Goal: Navigation & Orientation: Find specific page/section

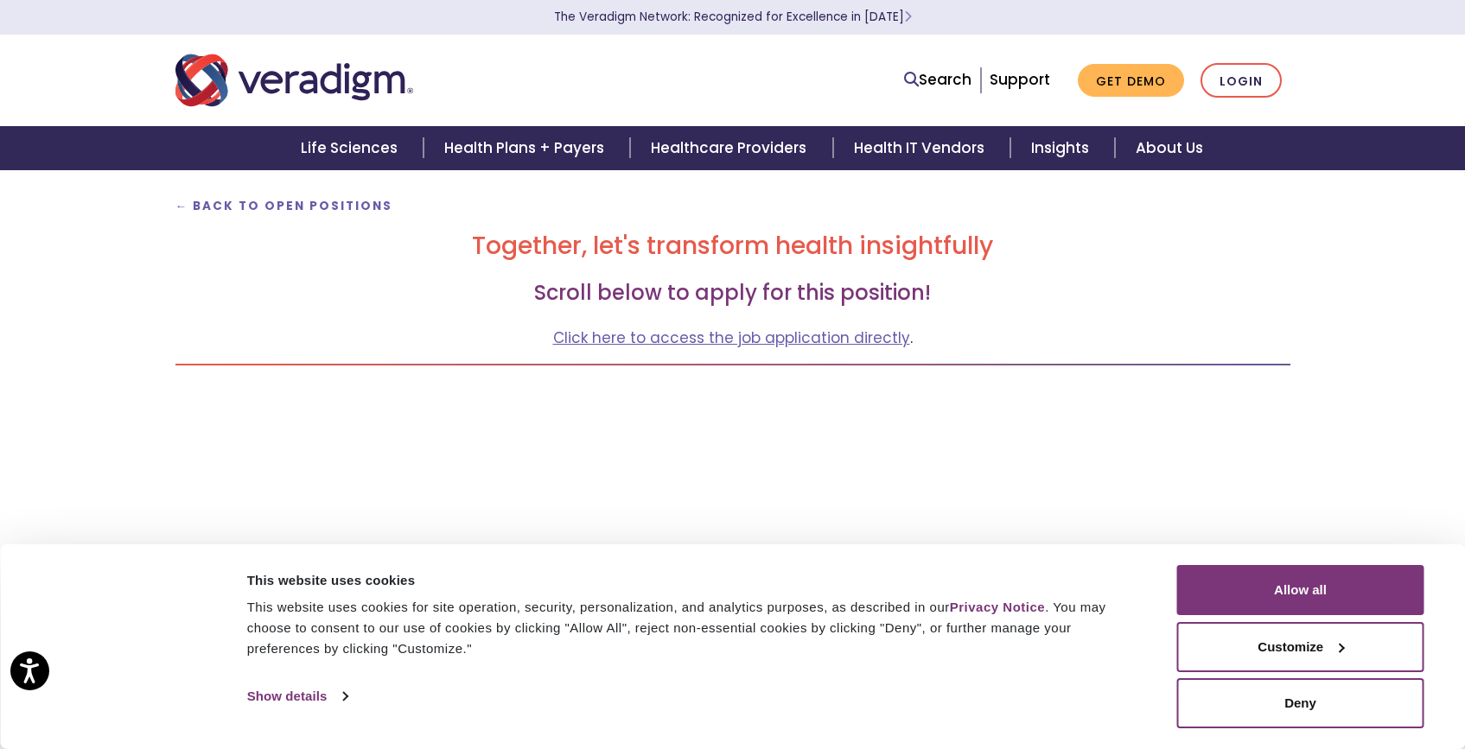
scroll to position [129, 0]
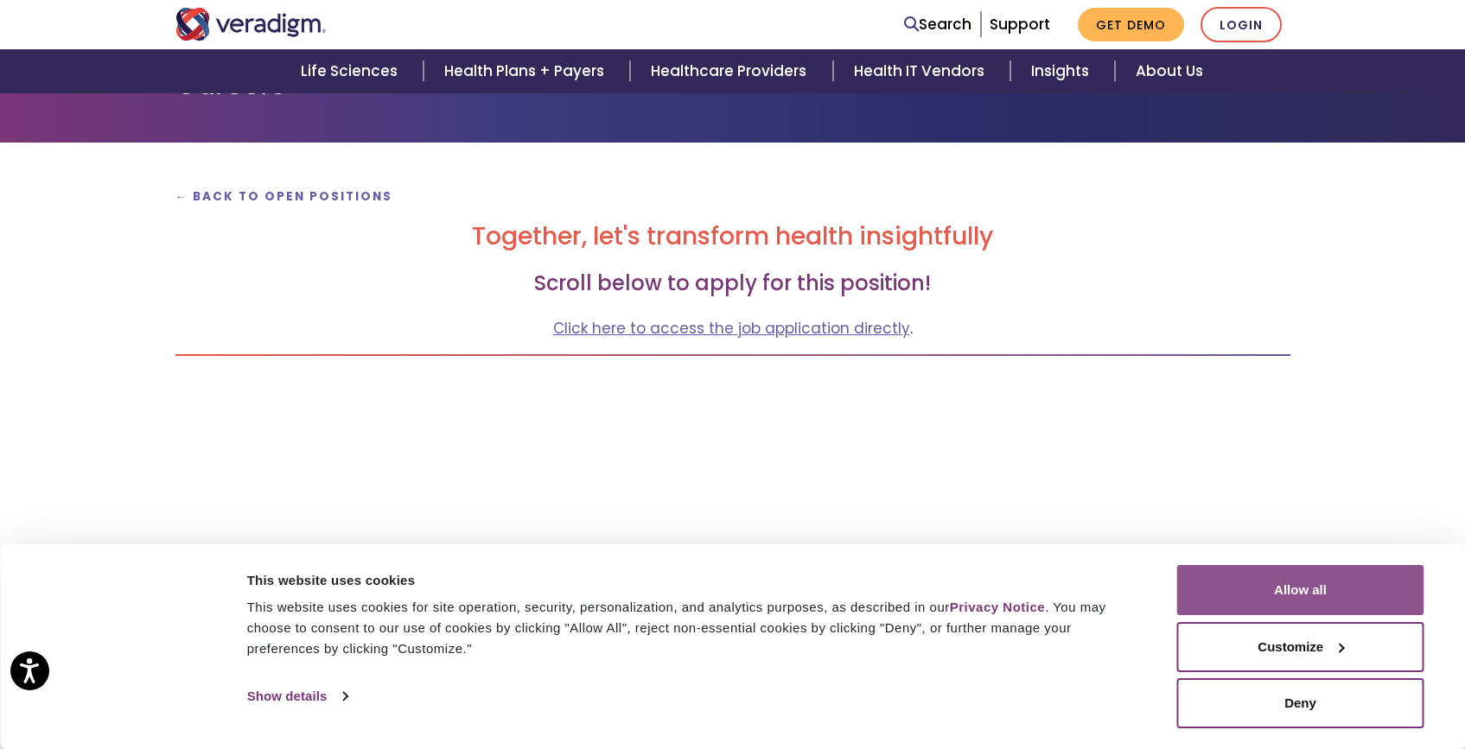
click at [1277, 598] on button "Allow all" at bounding box center [1300, 590] width 247 height 50
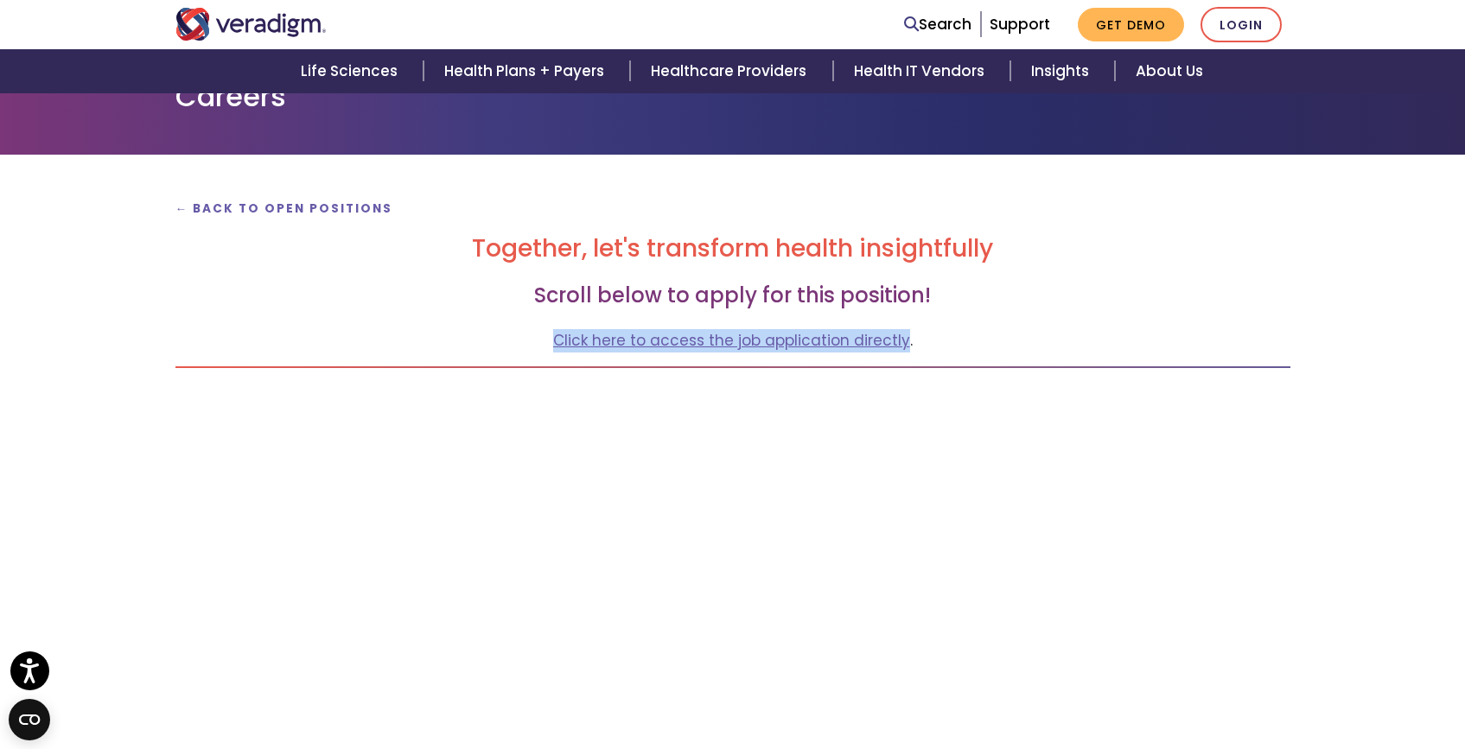
scroll to position [116, 0]
click at [290, 212] on strong "← Back to Open Positions" at bounding box center [284, 209] width 218 height 16
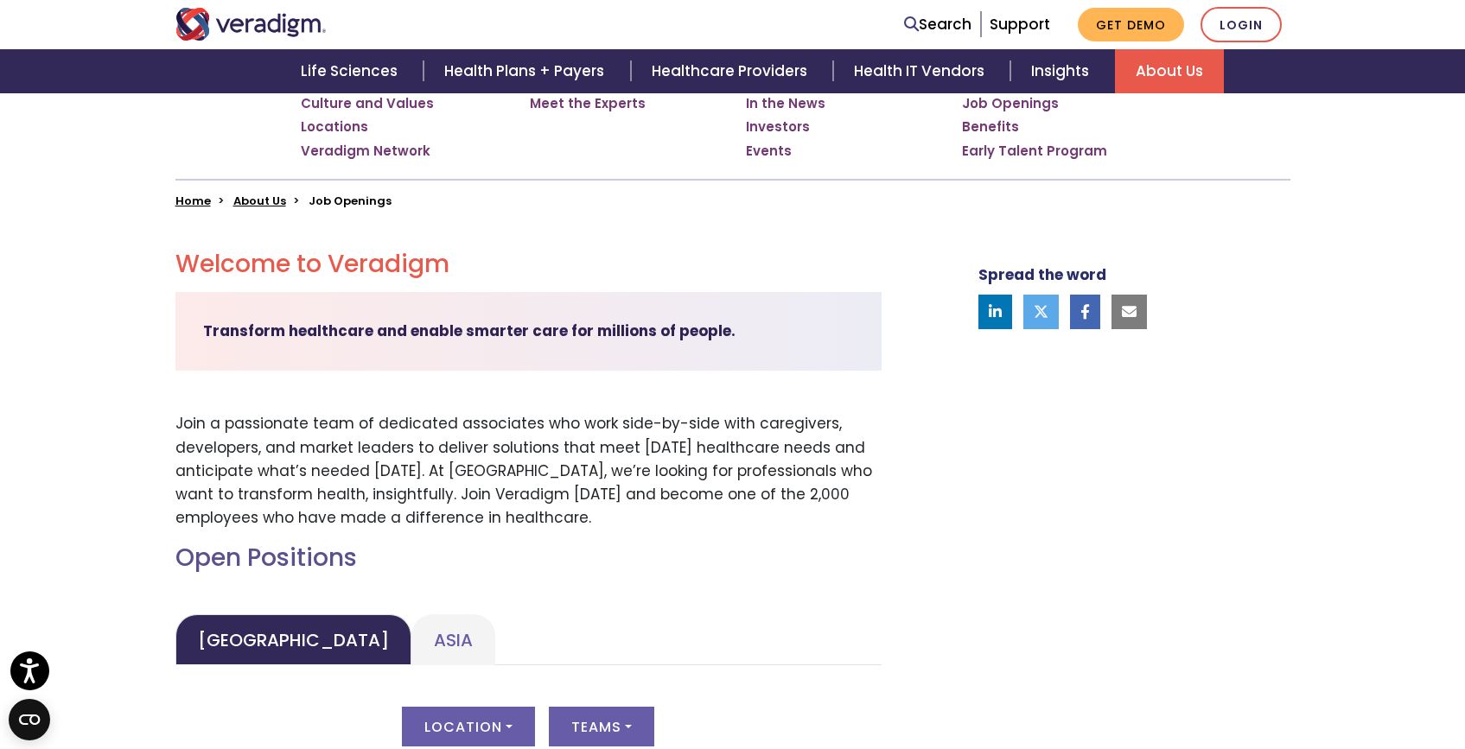
scroll to position [588, 0]
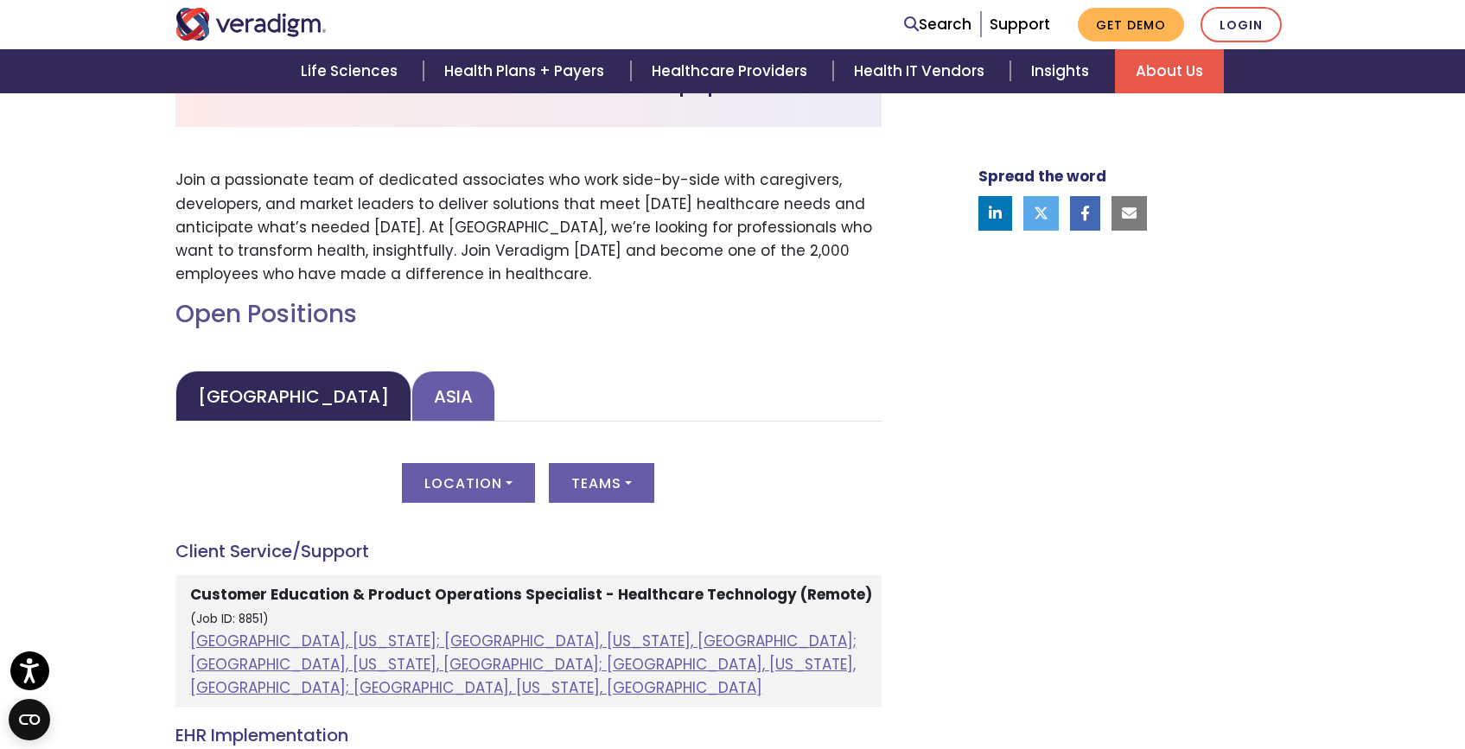
click at [411, 406] on link "Asia" at bounding box center [453, 396] width 84 height 51
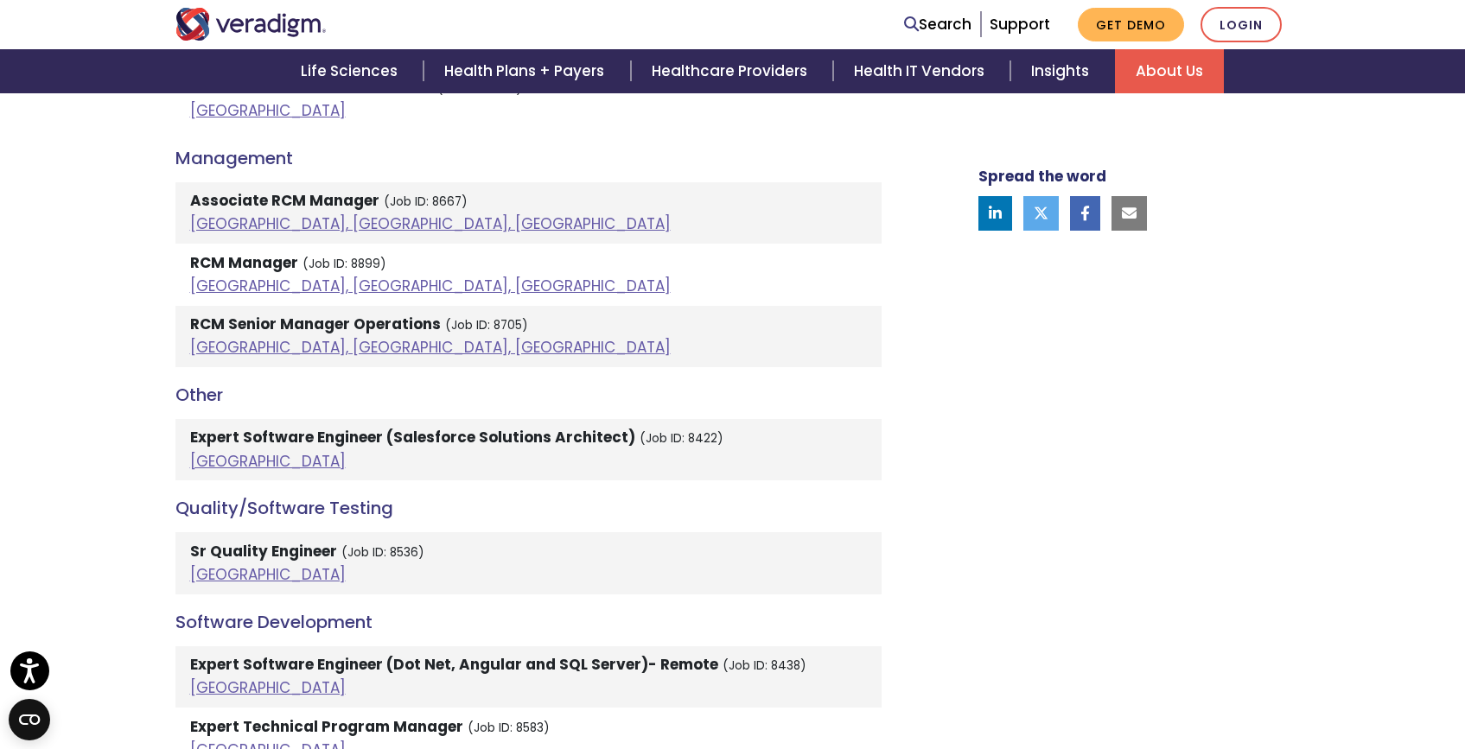
scroll to position [2533, 0]
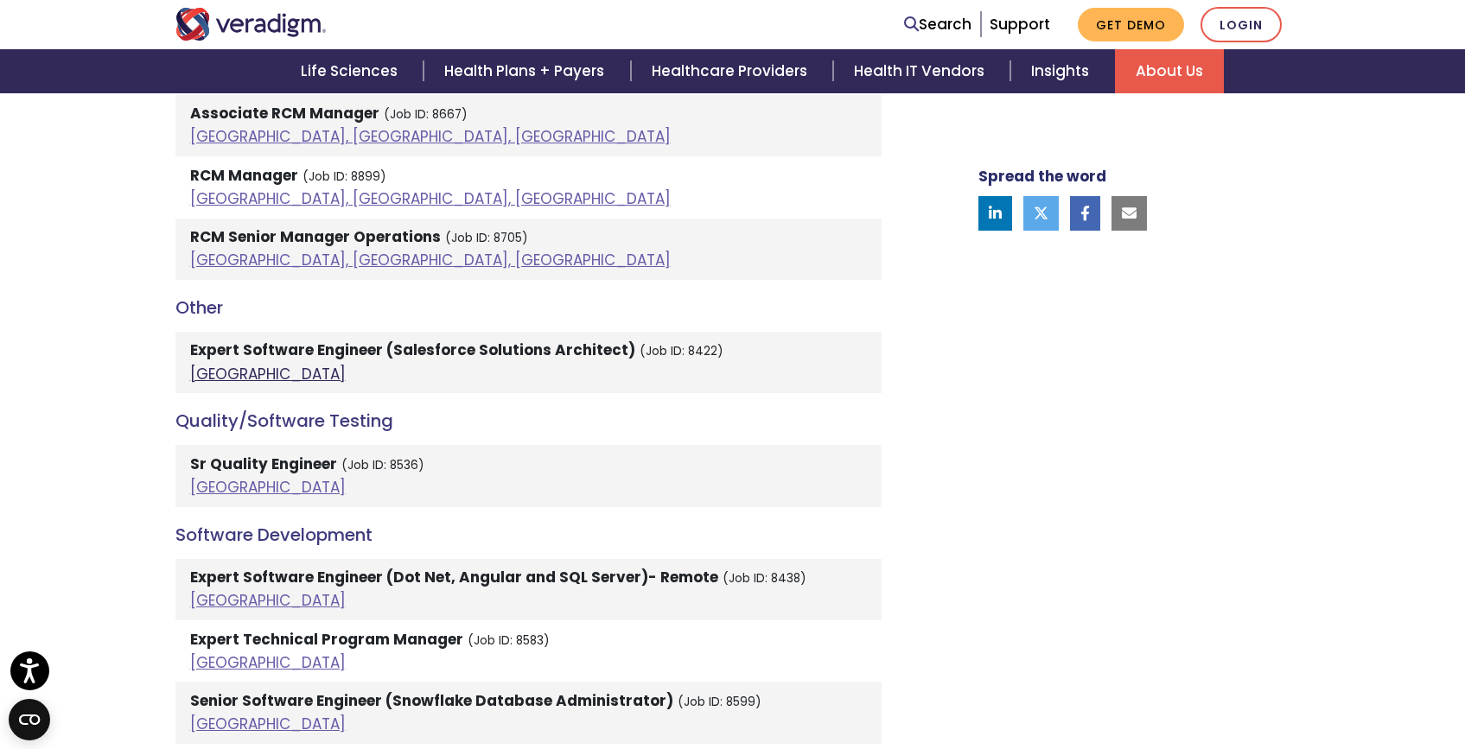
click at [209, 364] on link "India" at bounding box center [268, 374] width 156 height 21
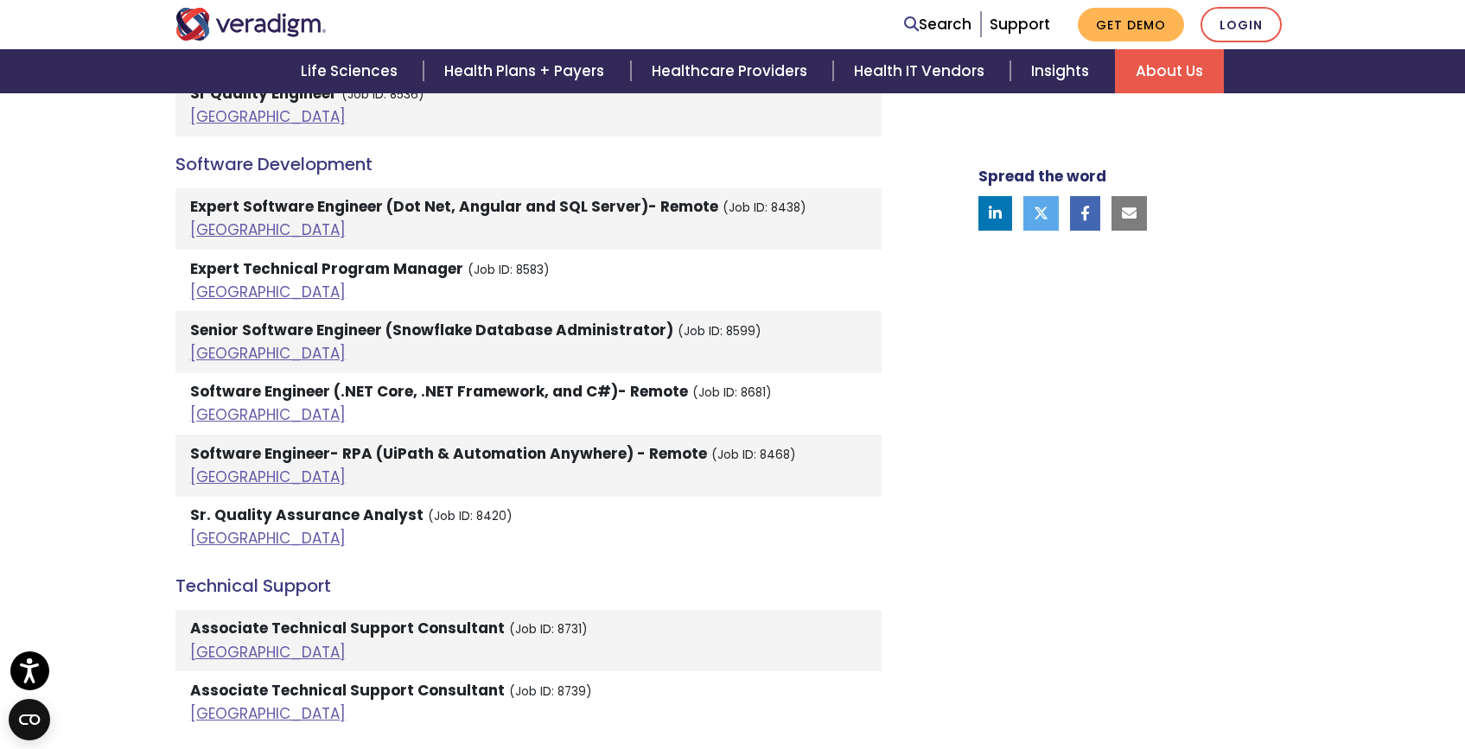
scroll to position [2231, 0]
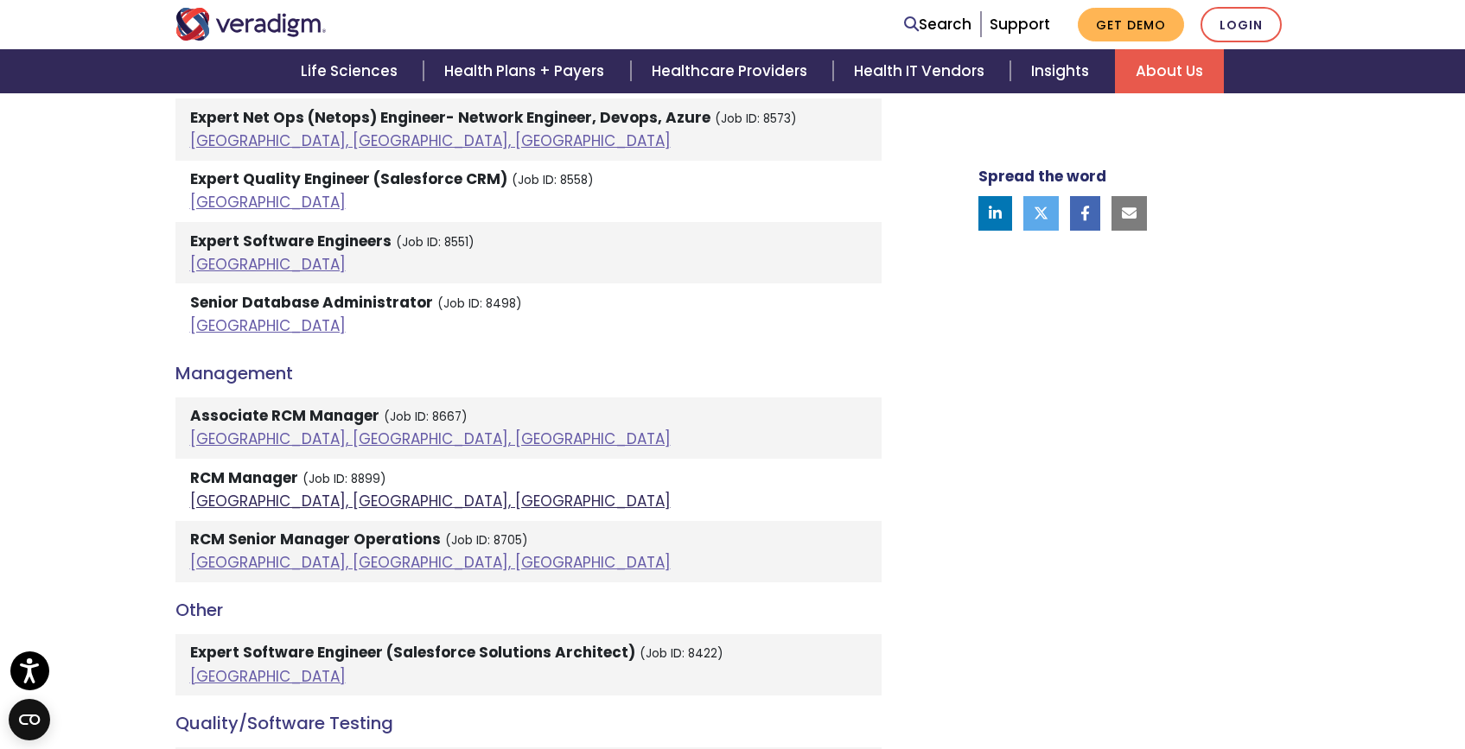
click at [257, 491] on link "Vadodara, Gujarat, India" at bounding box center [430, 501] width 480 height 21
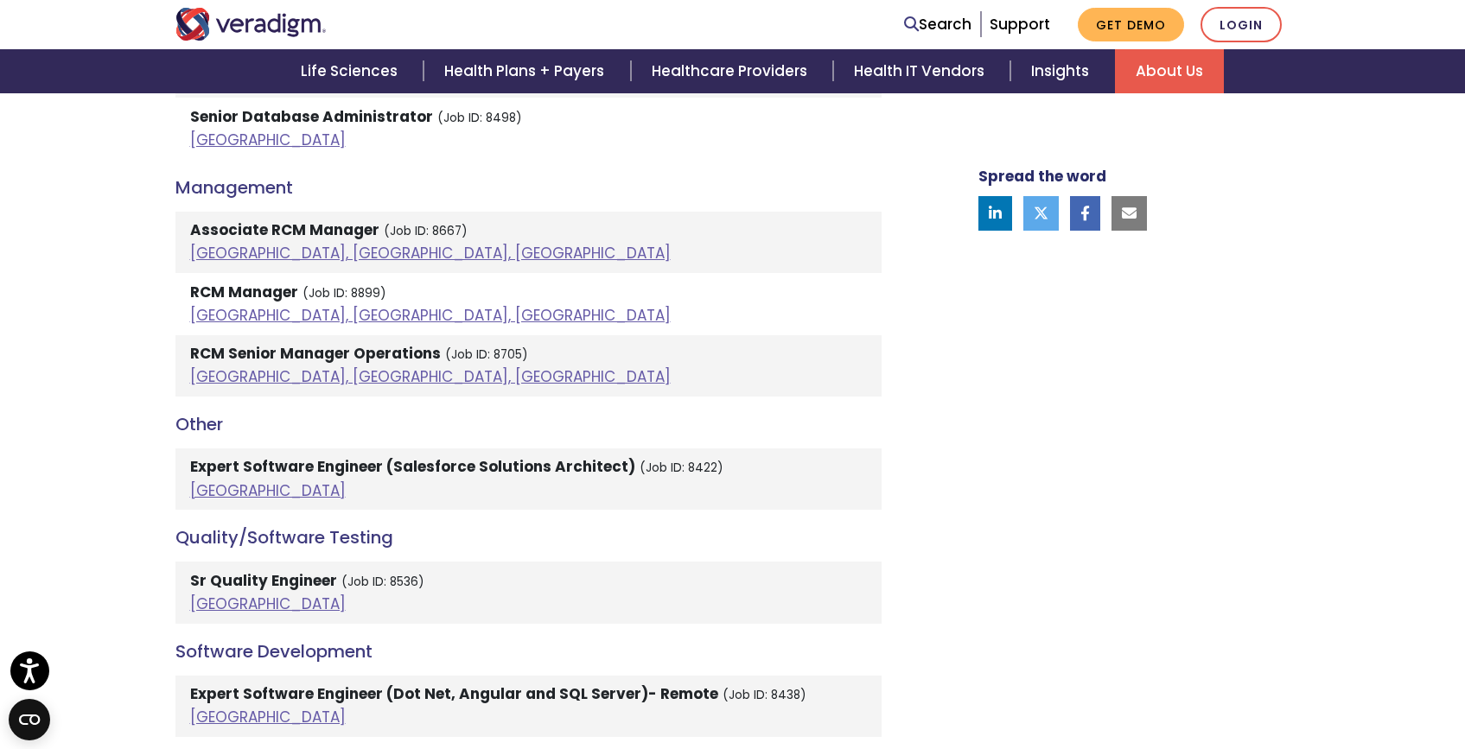
scroll to position [2418, 0]
click at [266, 365] on link "Pune, Maharashtra, India" at bounding box center [430, 375] width 480 height 21
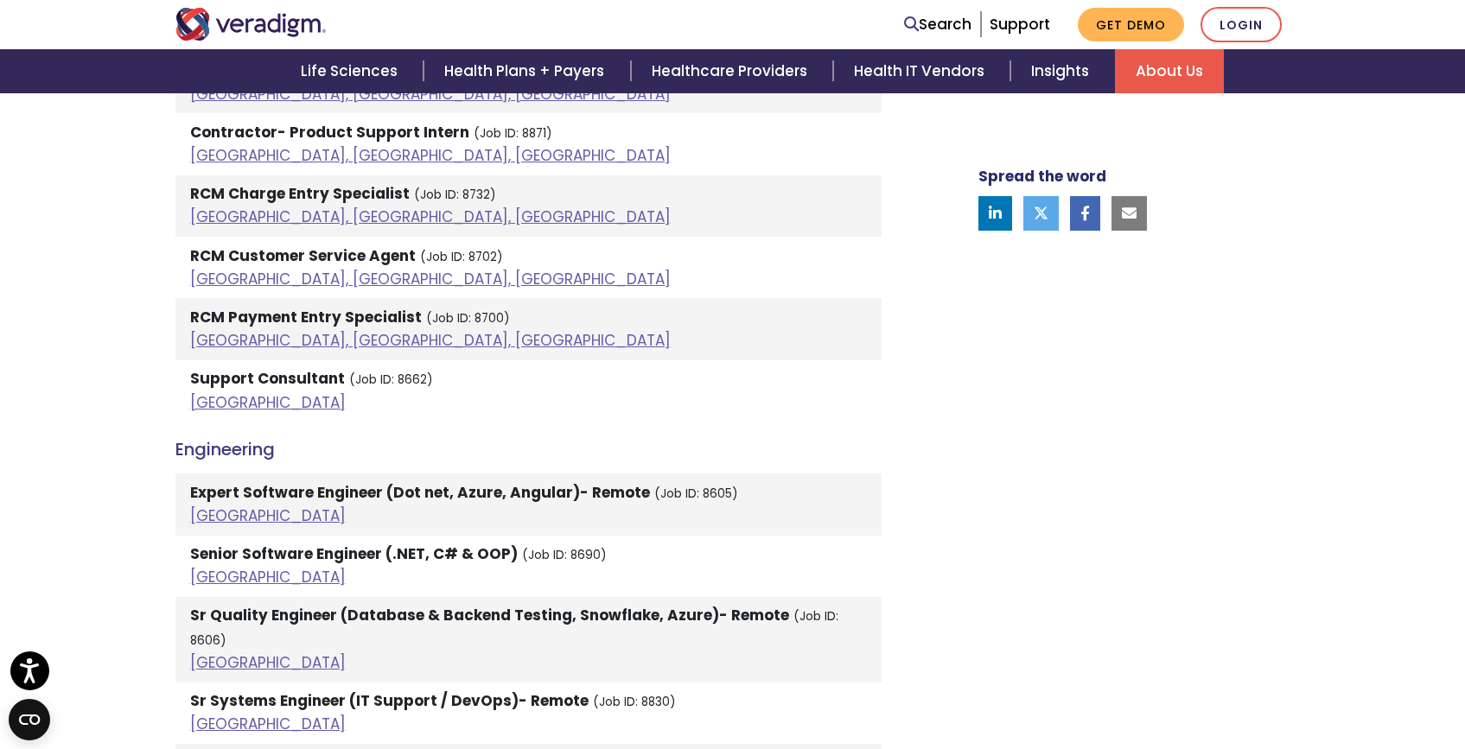
scroll to position [1497, 0]
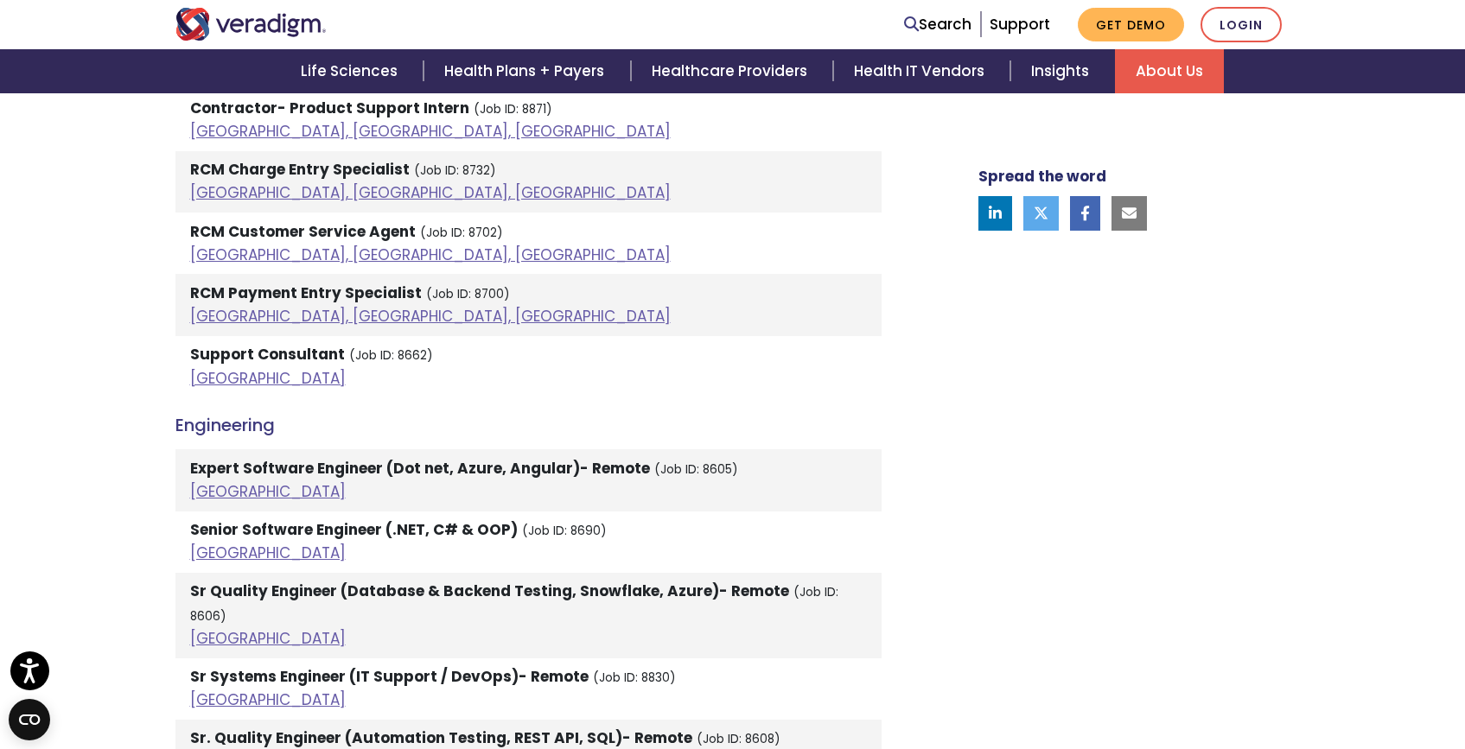
click at [275, 374] on li "Support Consultant (Job ID: 8662) India" at bounding box center [528, 366] width 706 height 61
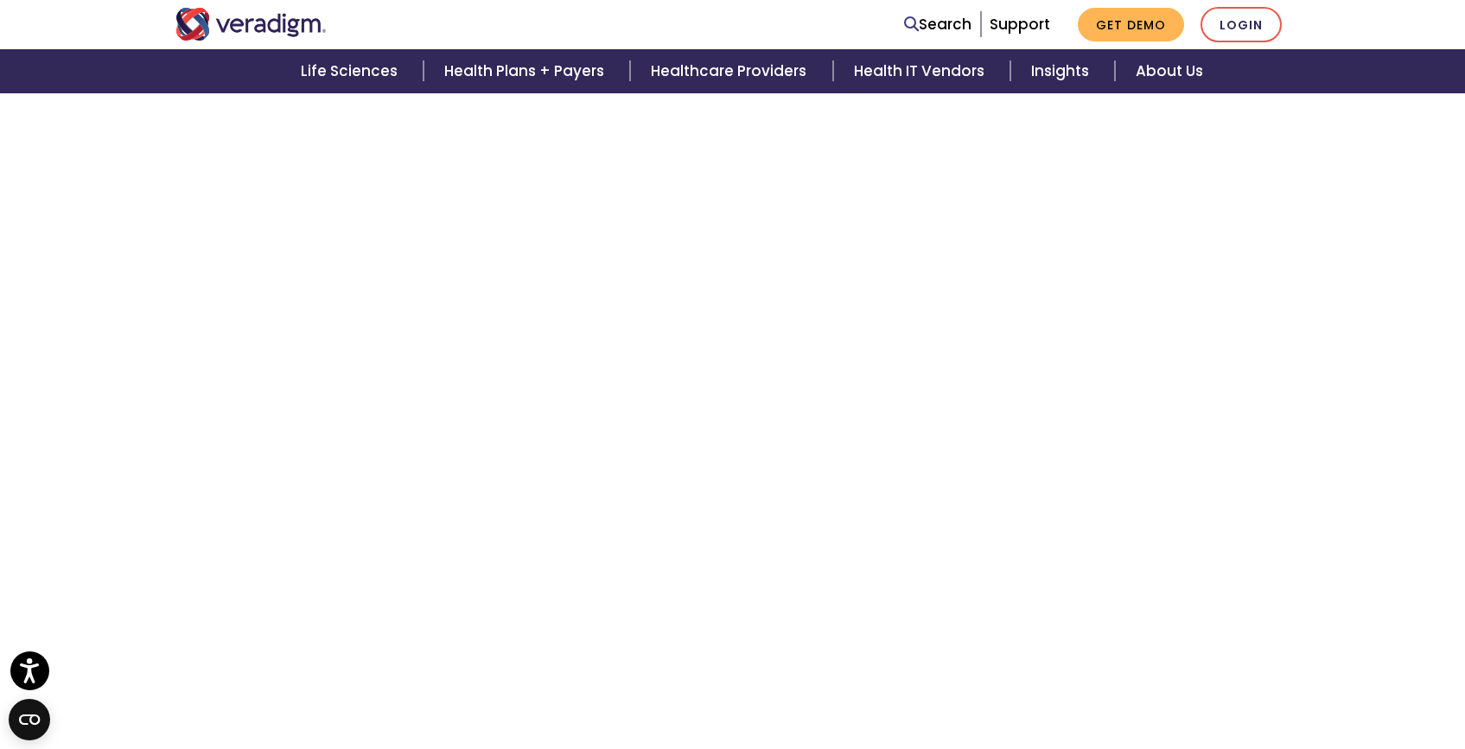
scroll to position [1411, 0]
